Goal: Information Seeking & Learning: Learn about a topic

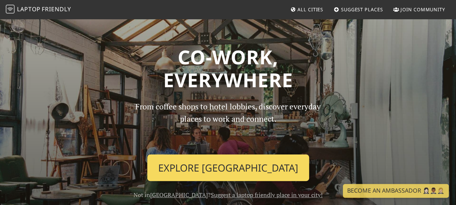
click at [185, 161] on link "Explore Singapore" at bounding box center [228, 167] width 162 height 27
click at [272, 167] on link "Explore Singapore" at bounding box center [228, 167] width 162 height 27
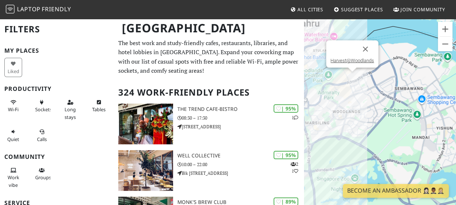
click at [352, 77] on div "Harvest@Woodlands" at bounding box center [380, 120] width 152 height 205
click at [352, 77] on div "Harvest@Woodlands Harvest@Woodlands" at bounding box center [380, 120] width 152 height 205
click at [355, 60] on link "Harvest@Woodlands" at bounding box center [353, 60] width 44 height 5
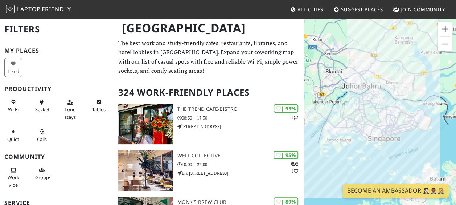
click at [445, 28] on button "Zoom in" at bounding box center [445, 29] width 15 height 15
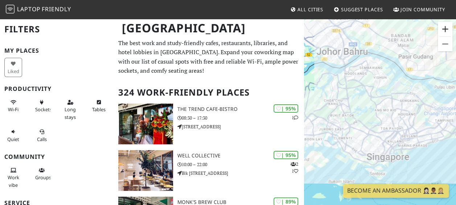
click at [445, 28] on button "Zoom in" at bounding box center [445, 29] width 15 height 15
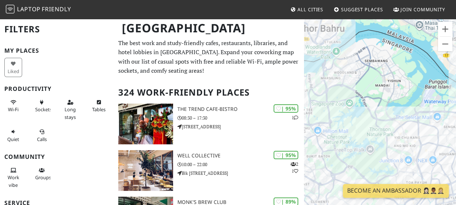
drag, startPoint x: 359, startPoint y: 86, endPoint x: 373, endPoint y: 133, distance: 49.4
click at [373, 133] on div at bounding box center [380, 120] width 152 height 205
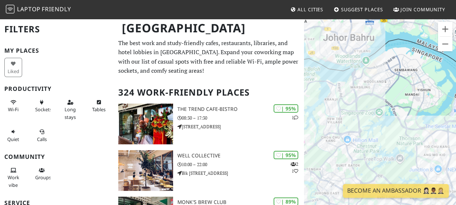
click at [341, 71] on div at bounding box center [380, 120] width 152 height 205
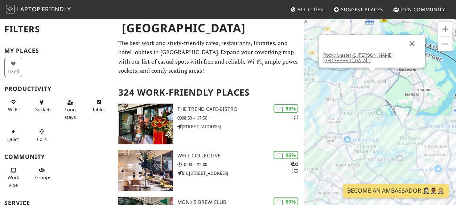
click at [370, 78] on div "Rocky Master @ [PERSON_NAME][GEOGRAPHIC_DATA] 2" at bounding box center [380, 120] width 152 height 205
click at [40, 107] on span "Sockets" at bounding box center [43, 109] width 17 height 7
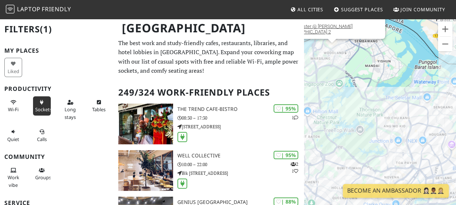
drag, startPoint x: 364, startPoint y: 109, endPoint x: 395, endPoint y: 78, distance: 43.9
click at [395, 78] on div "Rocky Master @ [PERSON_NAME][GEOGRAPHIC_DATA] 2" at bounding box center [380, 120] width 152 height 205
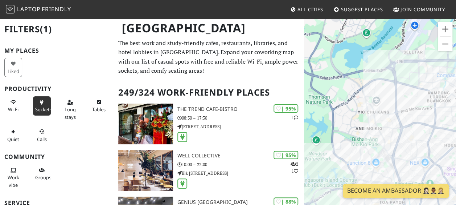
drag, startPoint x: 392, startPoint y: 146, endPoint x: 385, endPoint y: 103, distance: 43.9
click at [385, 103] on div "Rocky Master @ [PERSON_NAME][GEOGRAPHIC_DATA] 2" at bounding box center [380, 120] width 152 height 205
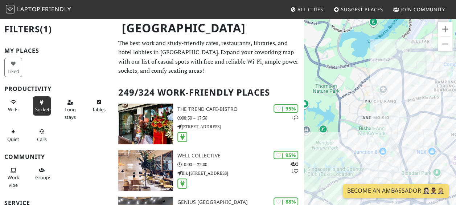
drag, startPoint x: 374, startPoint y: 155, endPoint x: 407, endPoint y: 144, distance: 35.0
click at [407, 144] on div "Rocky Master @ [PERSON_NAME][GEOGRAPHIC_DATA] 2" at bounding box center [380, 120] width 152 height 205
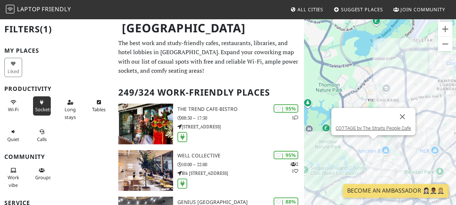
click at [373, 146] on div "Rocky Master @ Woods Square Tower 2 COTTAGE by The Straits People Cafe" at bounding box center [380, 120] width 152 height 205
click at [378, 126] on link "COTTAGE by The Straits People Cafe" at bounding box center [374, 127] width 76 height 5
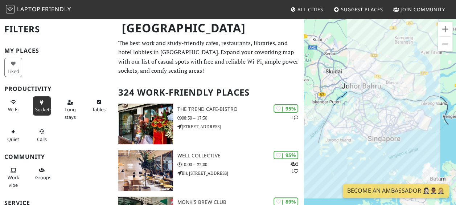
click at [44, 104] on button "Sockets" at bounding box center [42, 105] width 18 height 19
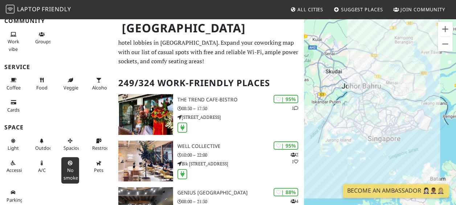
scroll to position [9, 0]
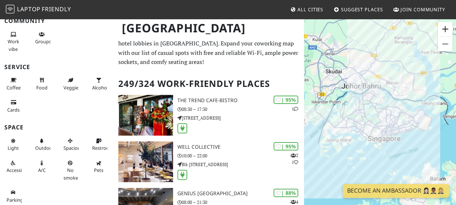
click at [445, 28] on button "Zoom in" at bounding box center [445, 29] width 15 height 15
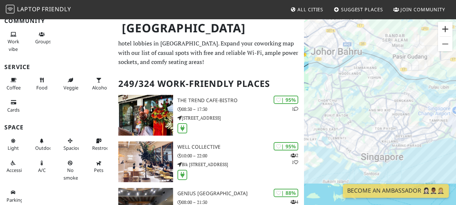
click at [447, 31] on button "Zoom in" at bounding box center [445, 29] width 15 height 15
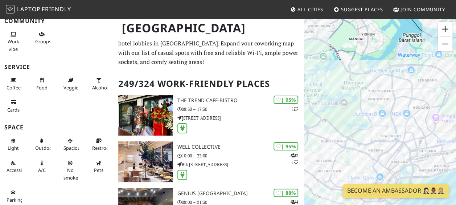
click at [447, 31] on button "Zoom in" at bounding box center [445, 29] width 15 height 15
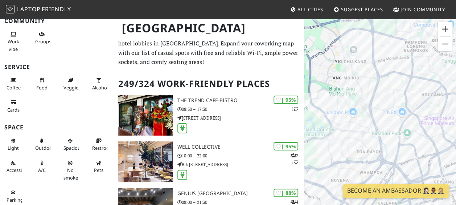
click at [444, 33] on button "Zoom in" at bounding box center [445, 29] width 15 height 15
